Goal: Information Seeking & Learning: Ask a question

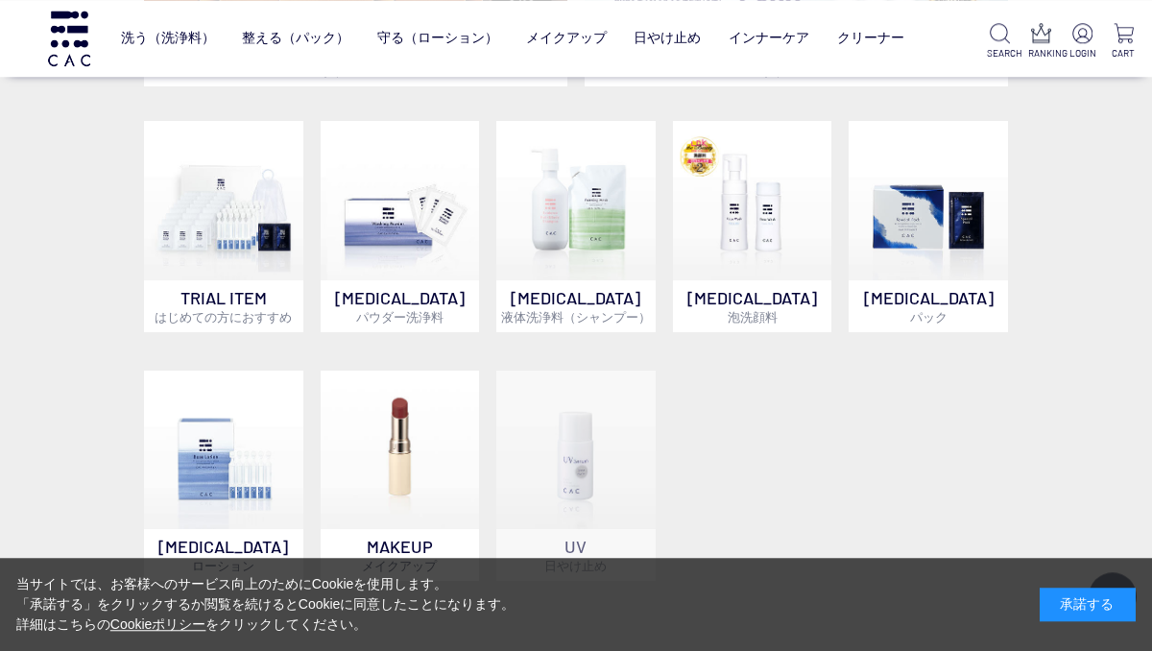
scroll to position [649, 0]
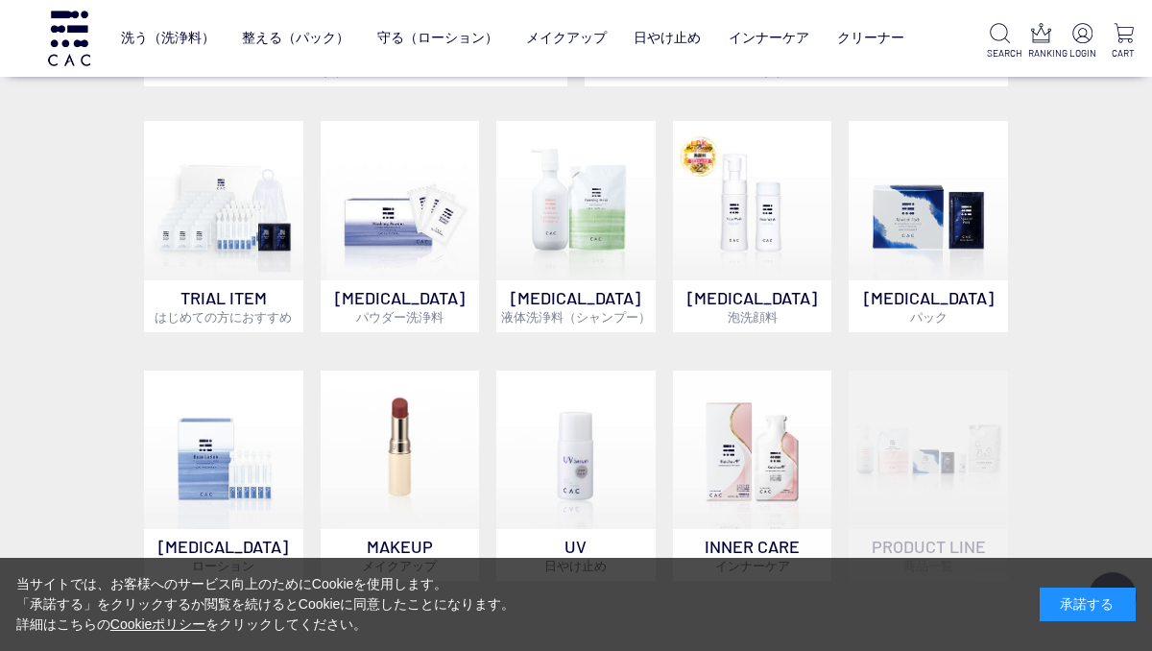
click at [352, 279] on img at bounding box center [400, 200] width 159 height 159
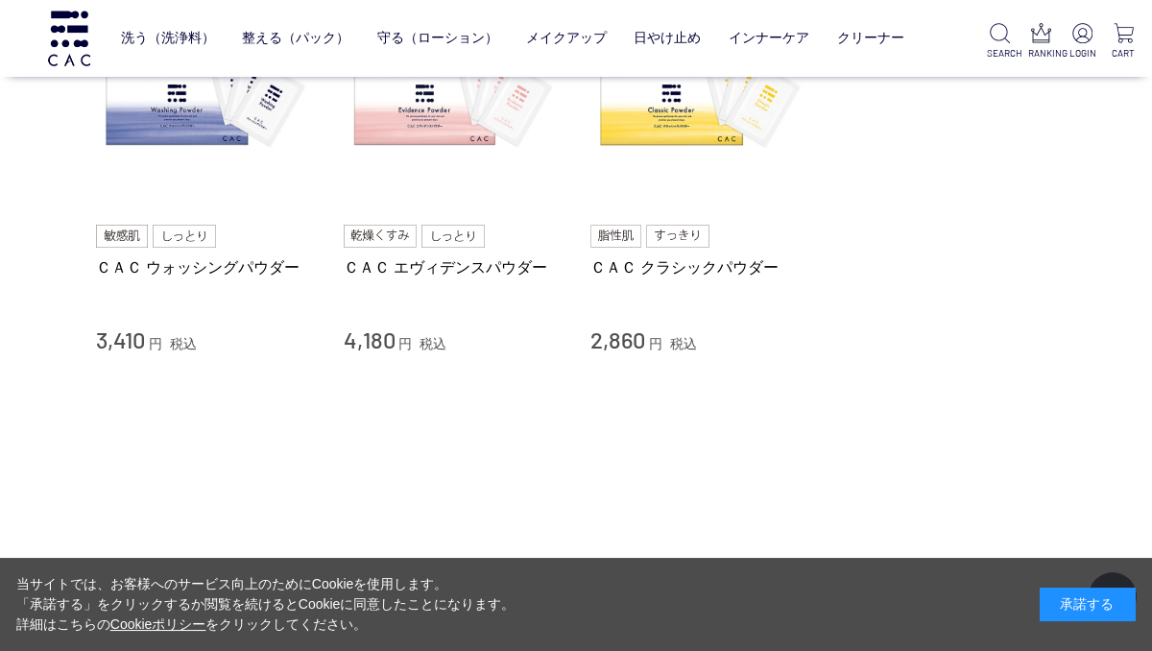
scroll to position [160, 0]
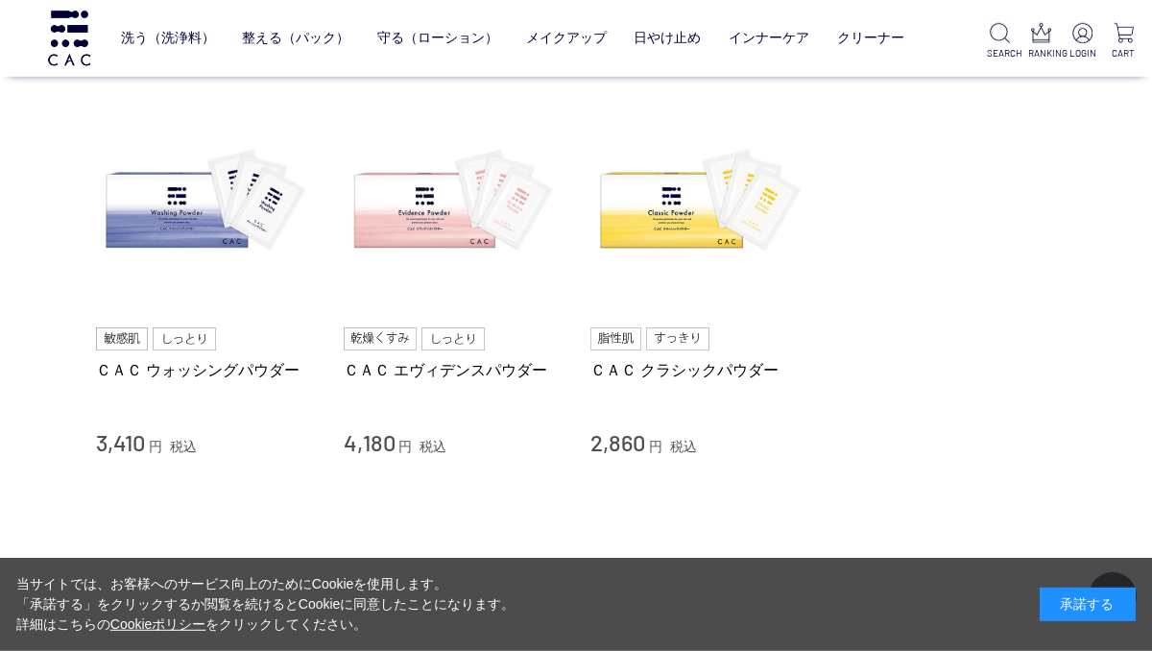
click at [137, 227] on img at bounding box center [205, 203] width 219 height 219
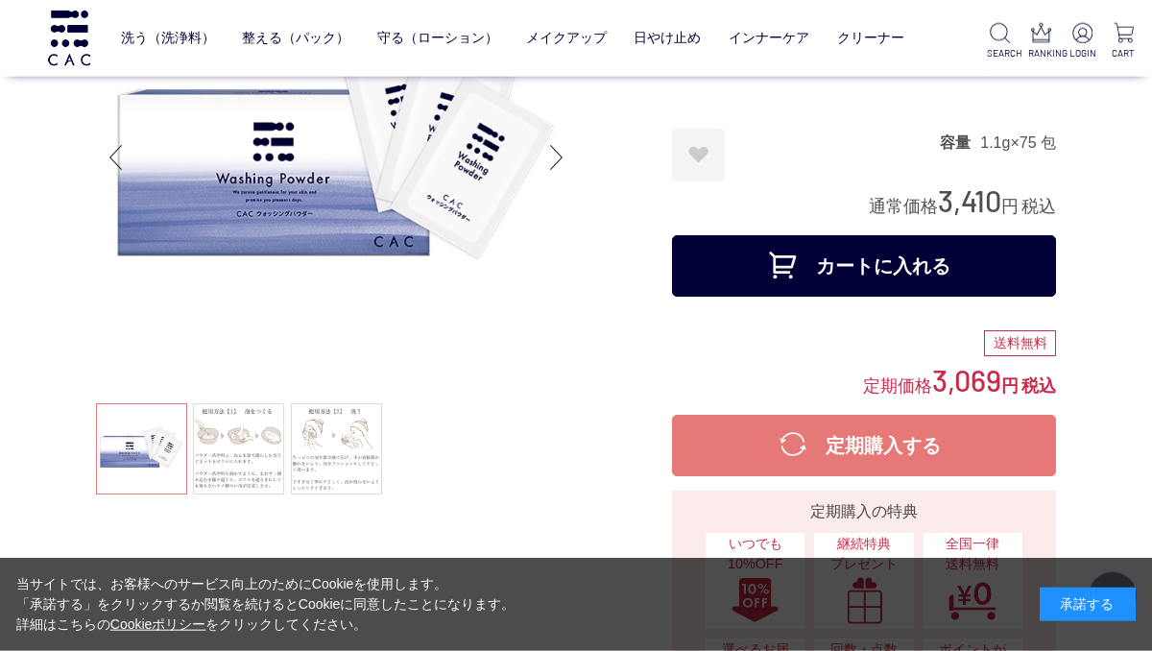
scroll to position [154, 0]
click at [233, 469] on link at bounding box center [238, 448] width 91 height 91
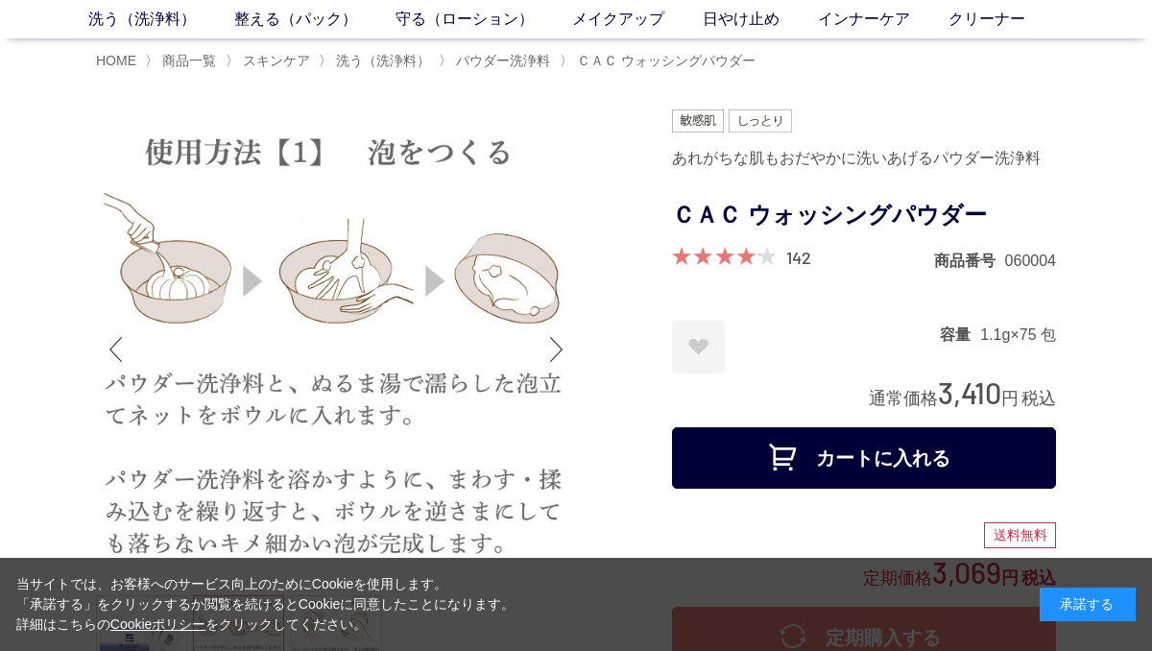
scroll to position [0, 0]
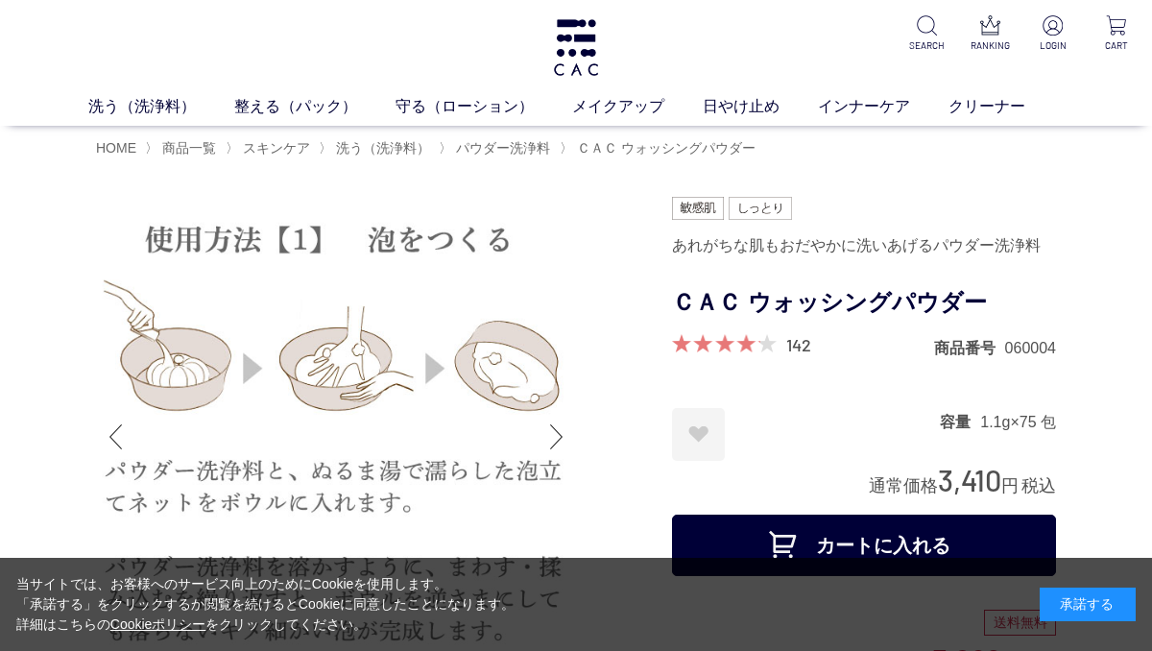
click at [561, 40] on img at bounding box center [576, 47] width 50 height 57
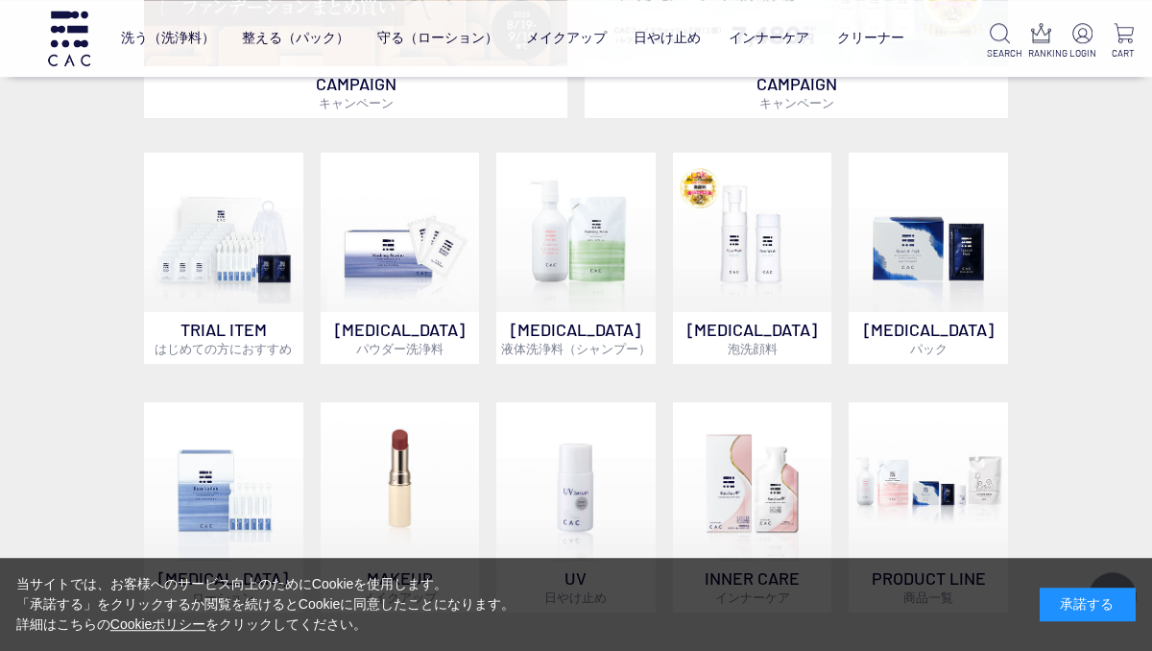
scroll to position [617, 0]
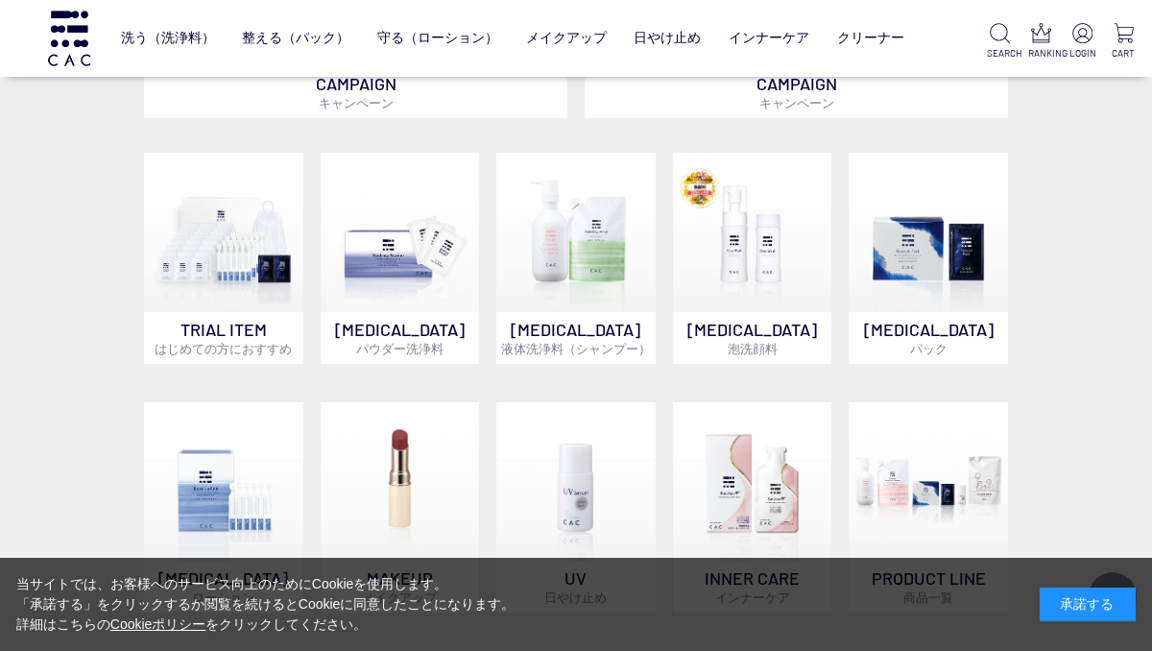
click at [384, 295] on img at bounding box center [400, 232] width 159 height 159
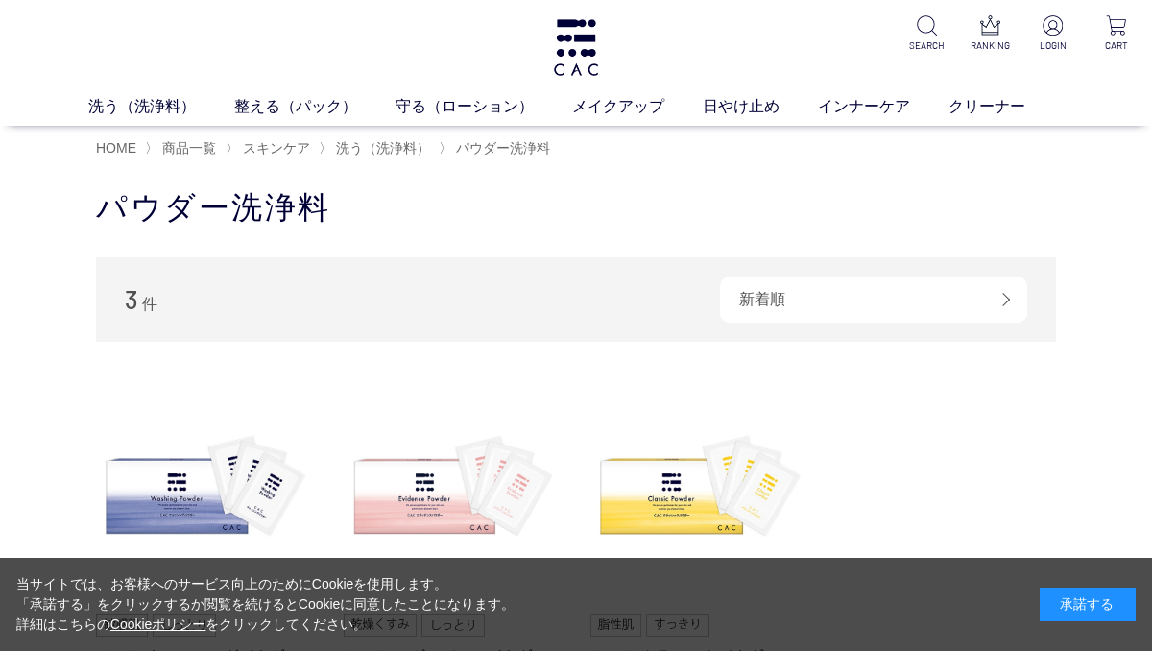
scroll to position [9, 0]
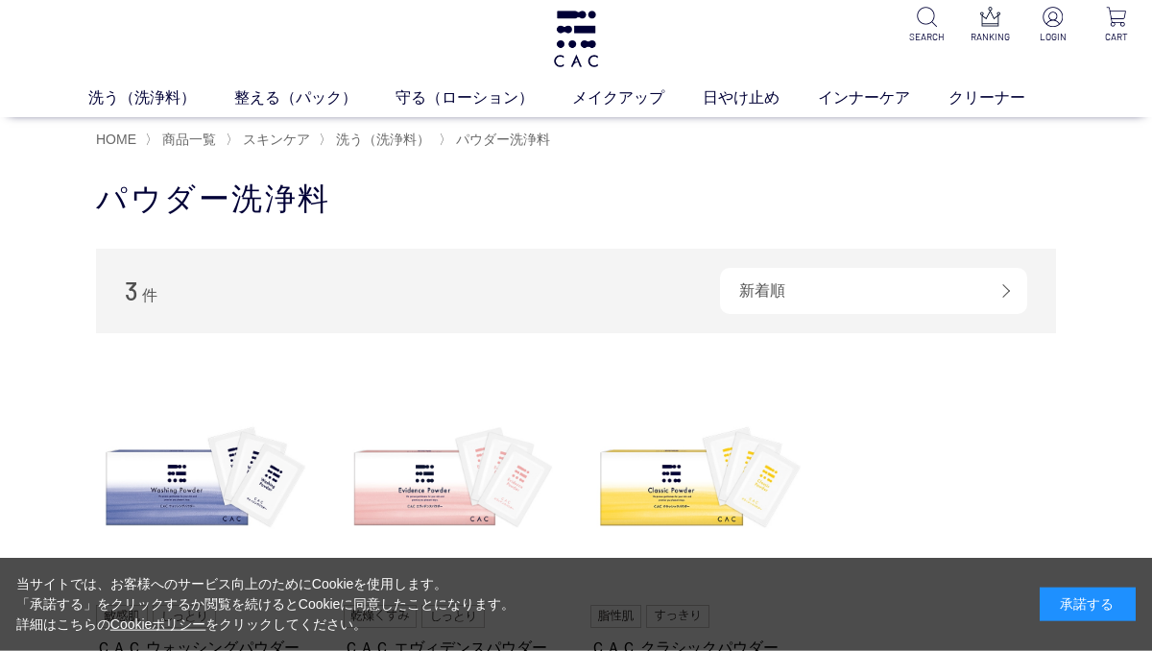
click at [163, 453] on img at bounding box center [205, 481] width 219 height 219
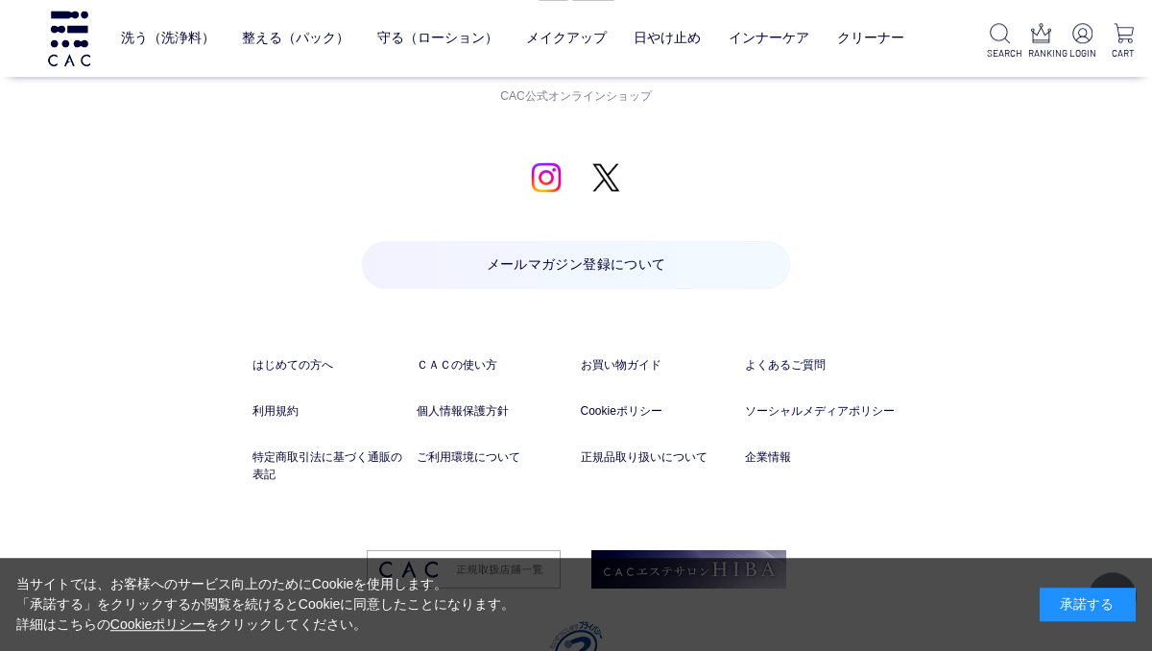
scroll to position [14904, 0]
click at [431, 322] on p "メールマガジン登録について" at bounding box center [576, 299] width 428 height 115
click at [421, 357] on link "ＣＡＣの使い方" at bounding box center [495, 365] width 156 height 17
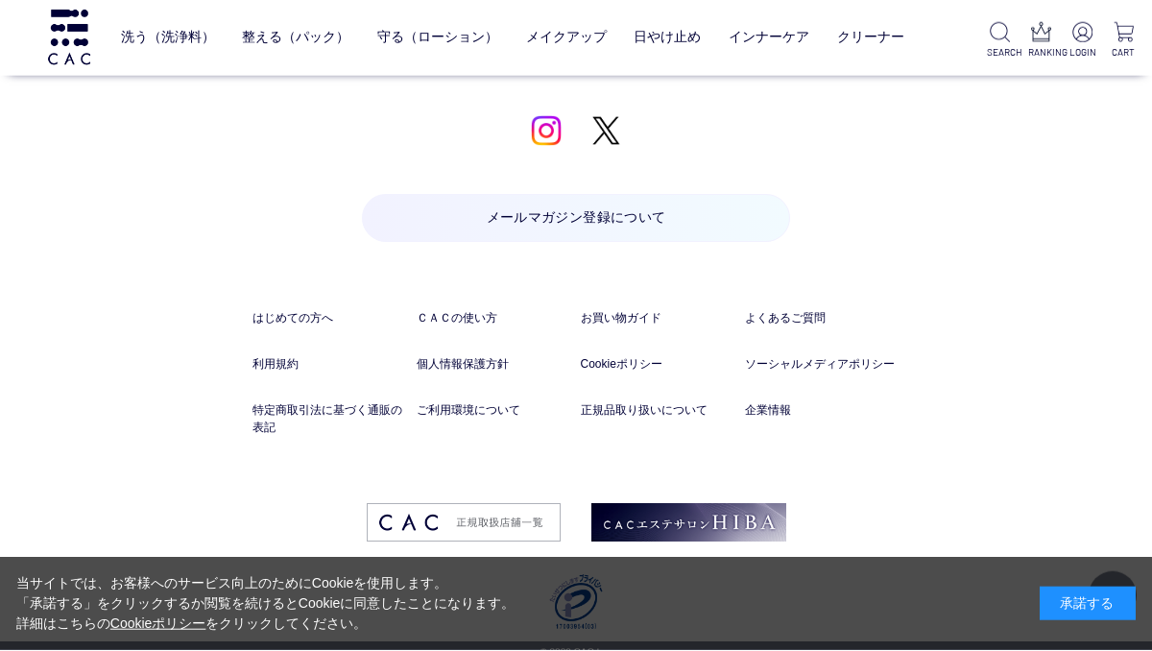
scroll to position [6004, 0]
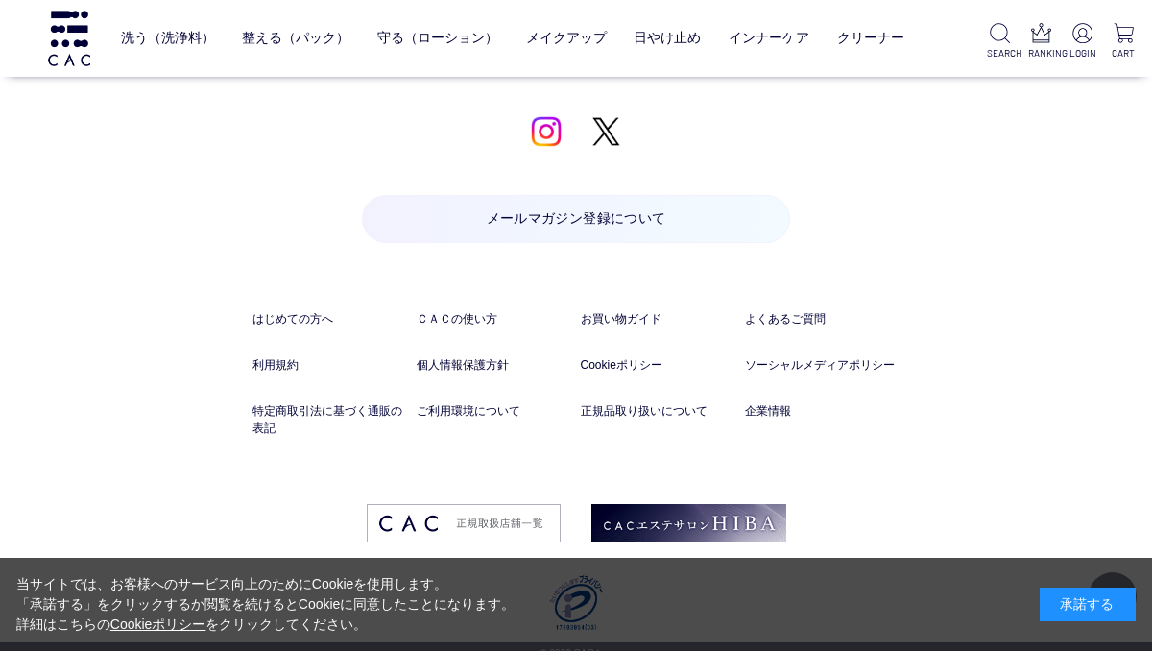
click at [784, 315] on link "よくあるご質問" at bounding box center [823, 318] width 156 height 17
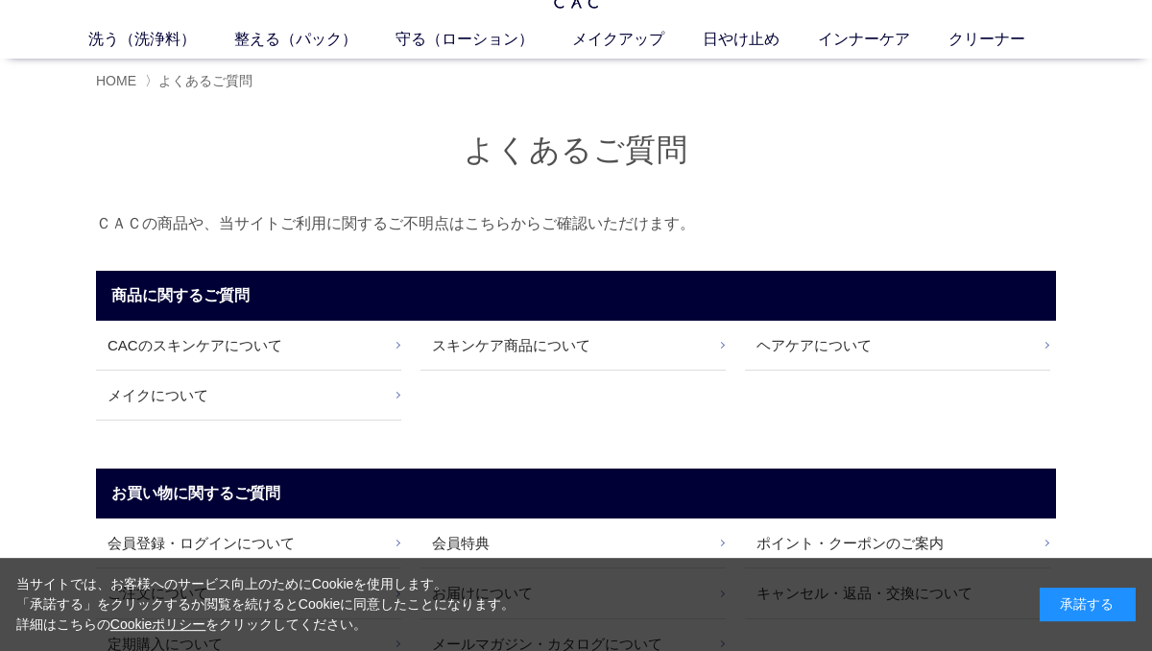
scroll to position [67, 0]
click at [109, 341] on link "CACのスキンケアについて" at bounding box center [248, 345] width 305 height 49
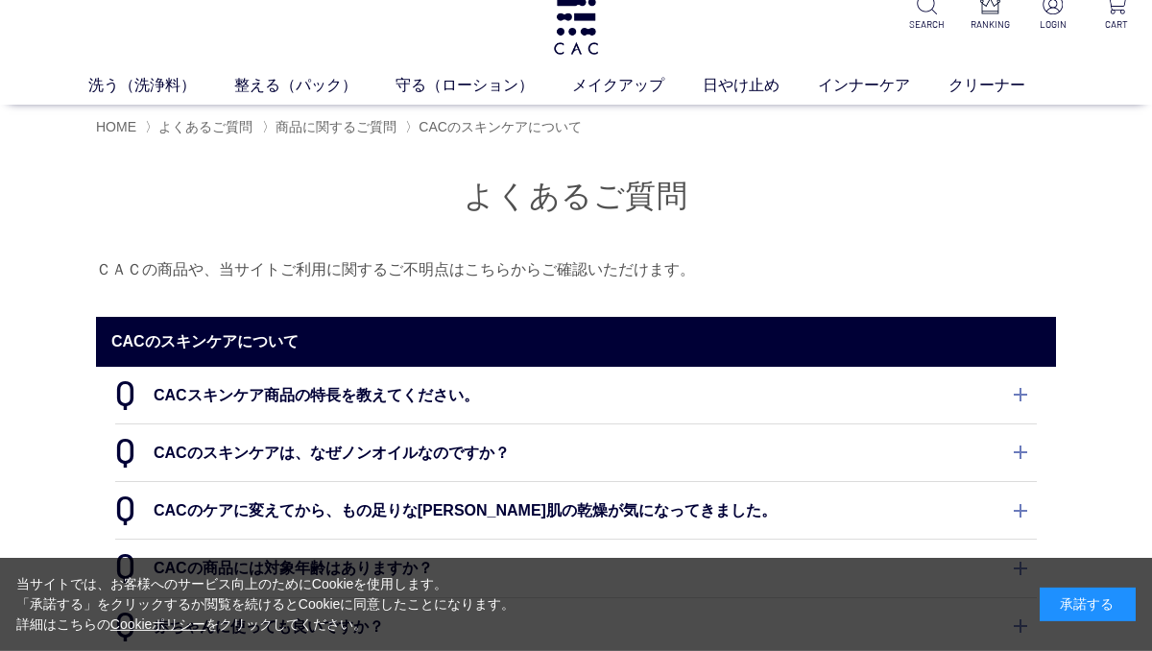
scroll to position [22, 0]
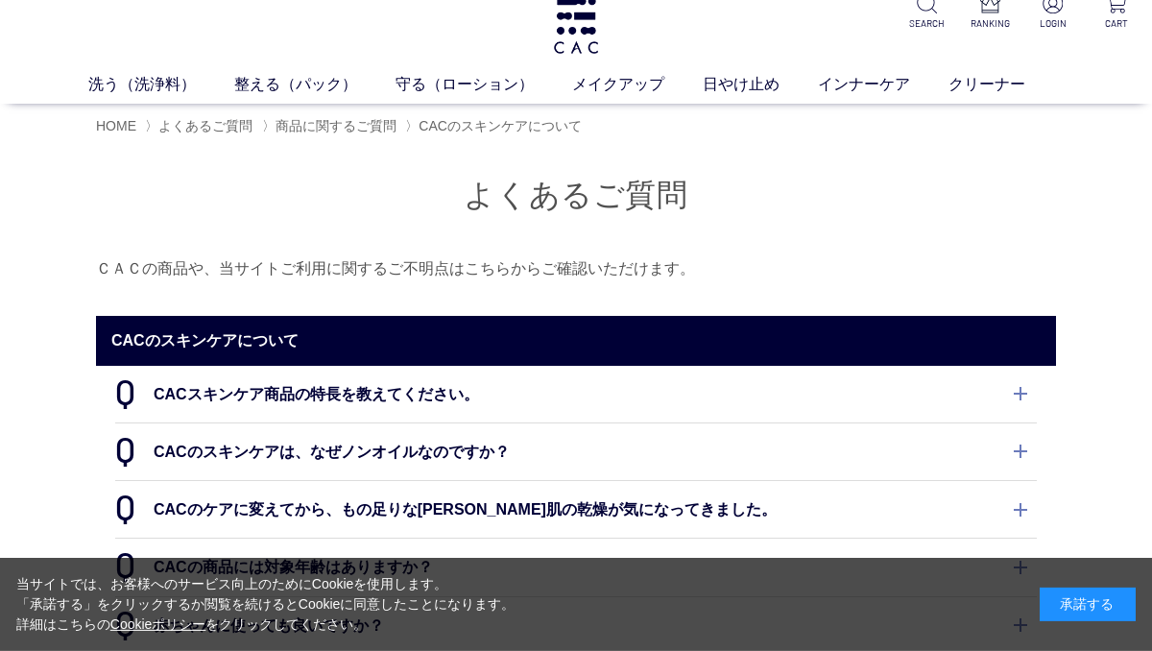
click at [295, 131] on span "商品に関するご質問" at bounding box center [336, 125] width 121 height 15
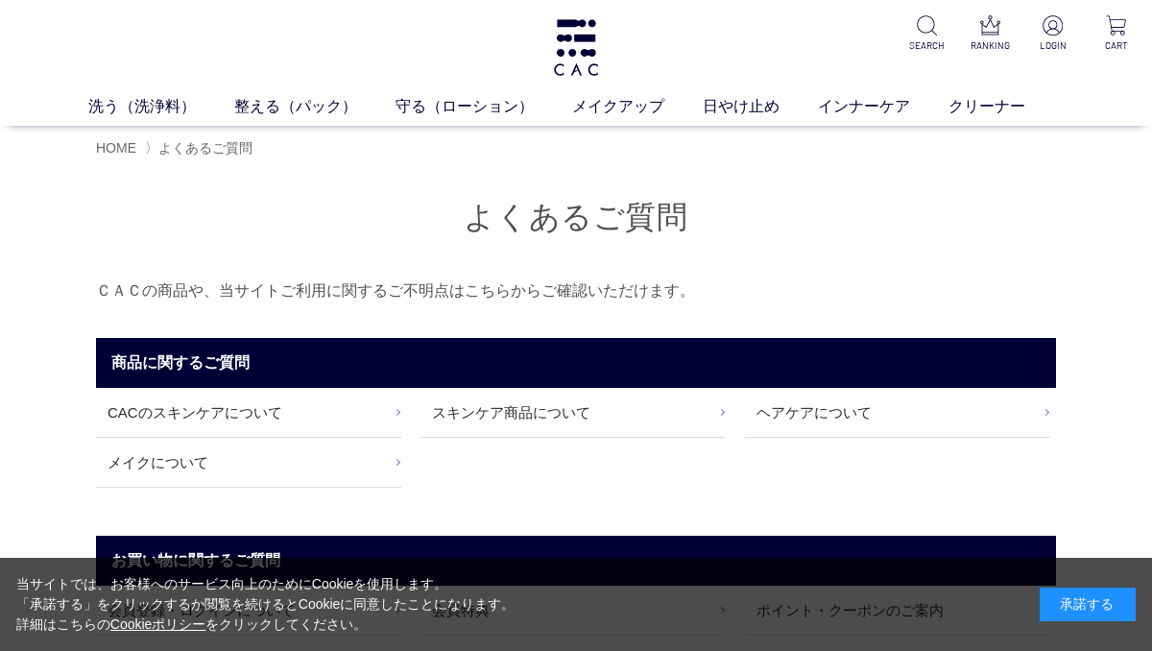
click at [483, 416] on link "スキンケア商品について" at bounding box center [573, 412] width 305 height 49
click at [126, 470] on link "メイクについて" at bounding box center [248, 462] width 305 height 49
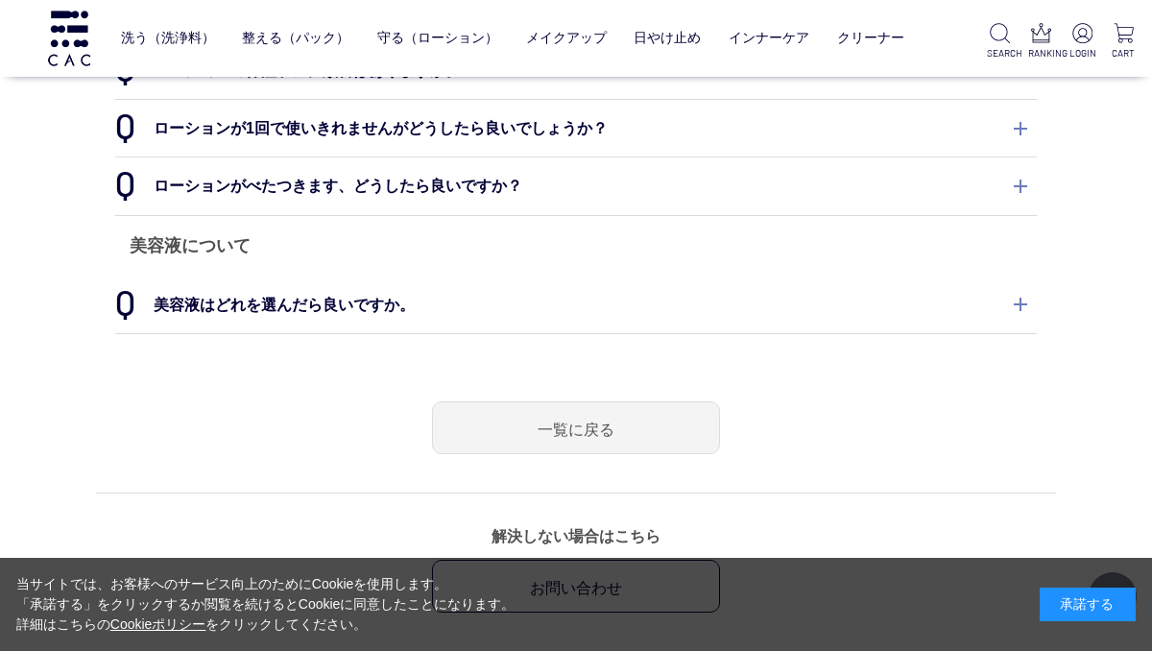
scroll to position [821, 0]
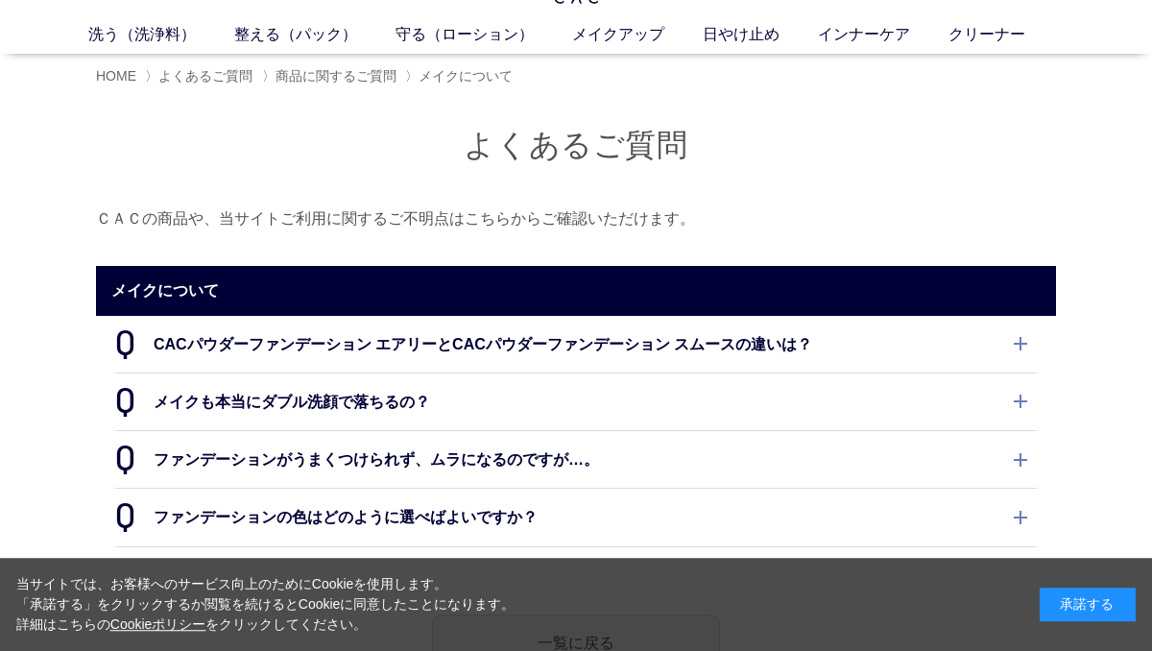
scroll to position [69, 0]
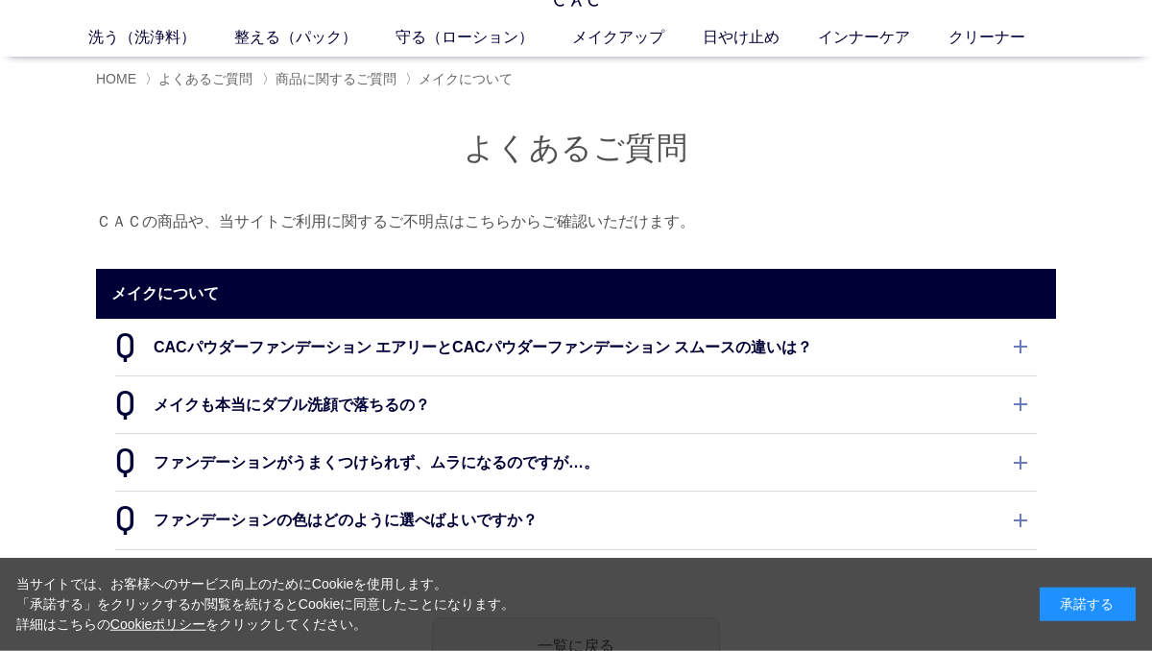
click at [175, 409] on dt "メイクも本当にダブル洗顔で落ちるの？" at bounding box center [576, 404] width 922 height 57
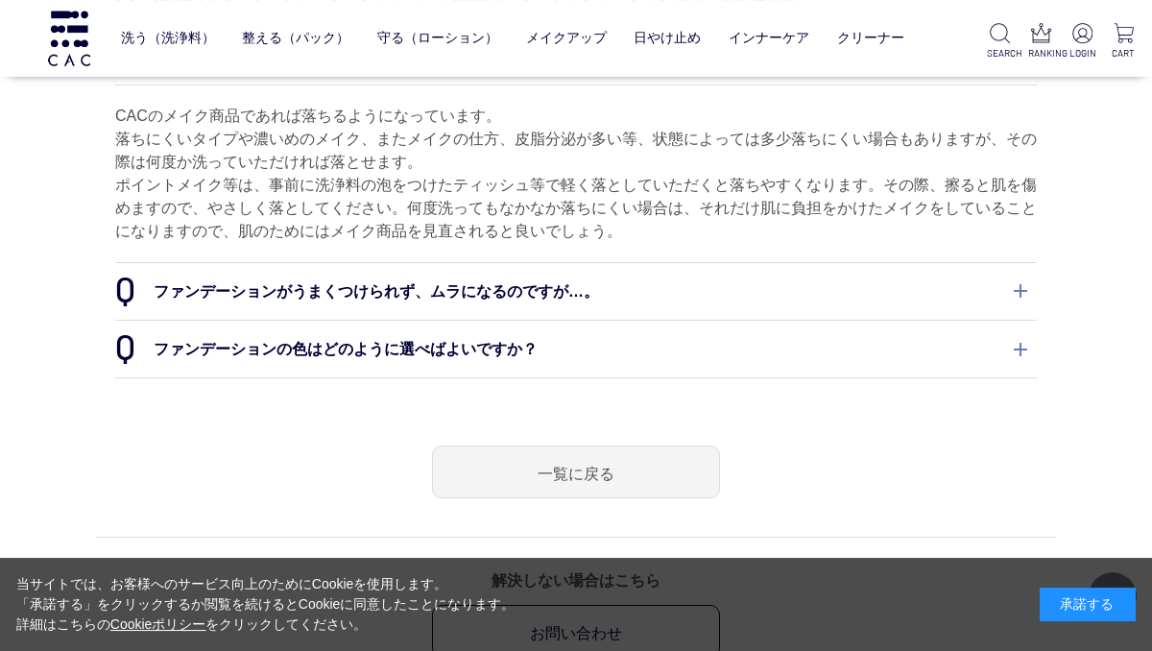
scroll to position [291, 0]
click at [98, 439] on section "よくあるご質問 ＣＡＣの商品や、当サイトご利用に関するご不明点はこちらからご確認いただけます。 メイクについて CACパウダーファンデーション エアリーとCA…" at bounding box center [576, 219] width 960 height 879
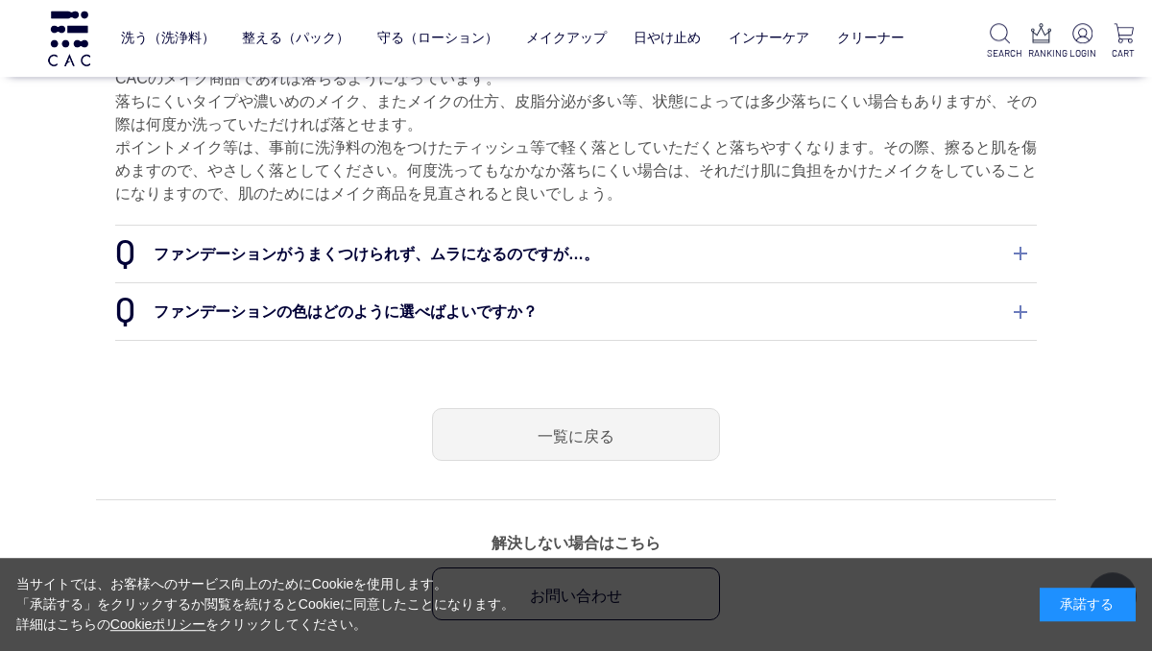
scroll to position [328, 0]
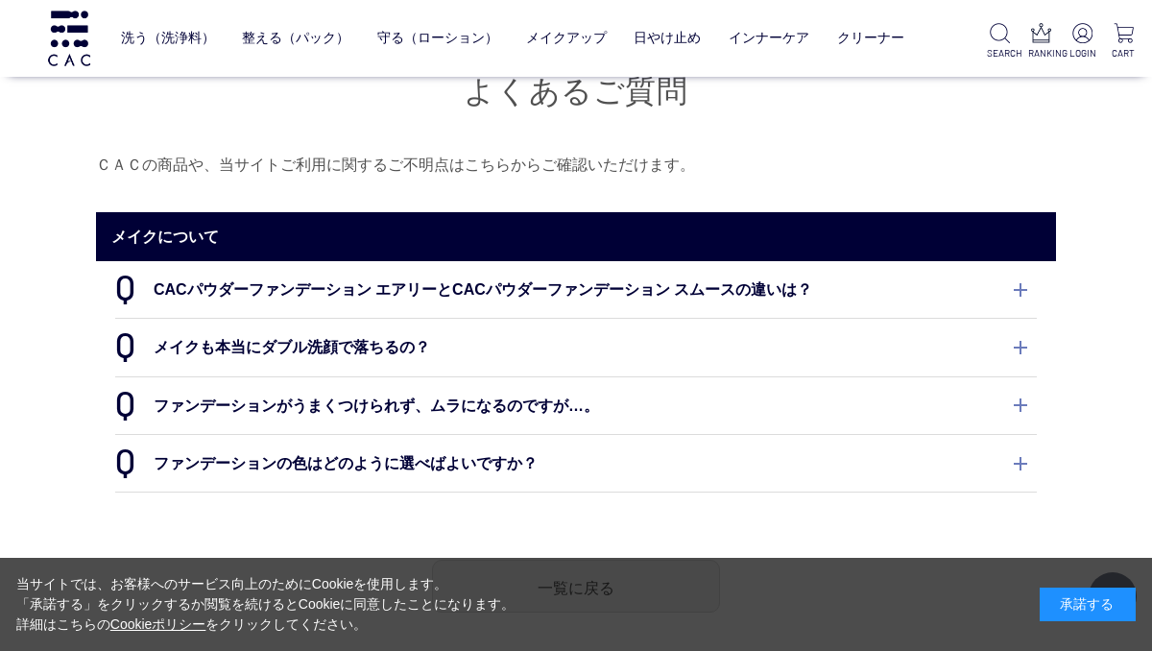
scroll to position [328, 0]
